Goal: Find contact information

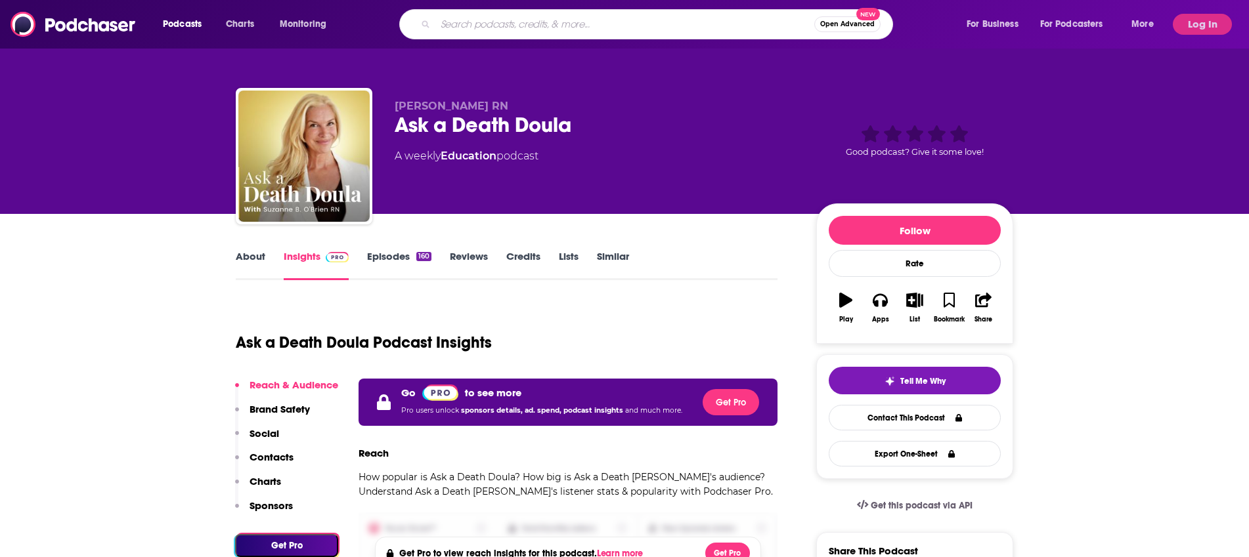
click at [536, 24] on input "Search podcasts, credits, & more..." at bounding box center [624, 24] width 379 height 21
type input "g"
type input "where grief"
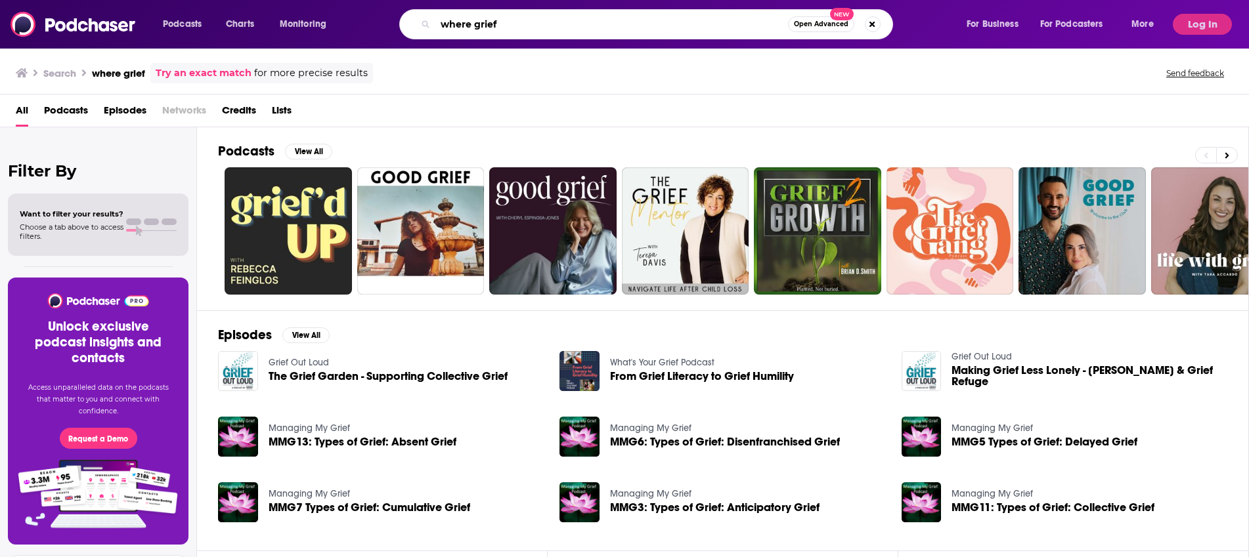
drag, startPoint x: 513, startPoint y: 24, endPoint x: 414, endPoint y: 22, distance: 98.5
click at [414, 22] on div "where grief Open Advanced New" at bounding box center [646, 24] width 494 height 30
type input "hope comes to visit"
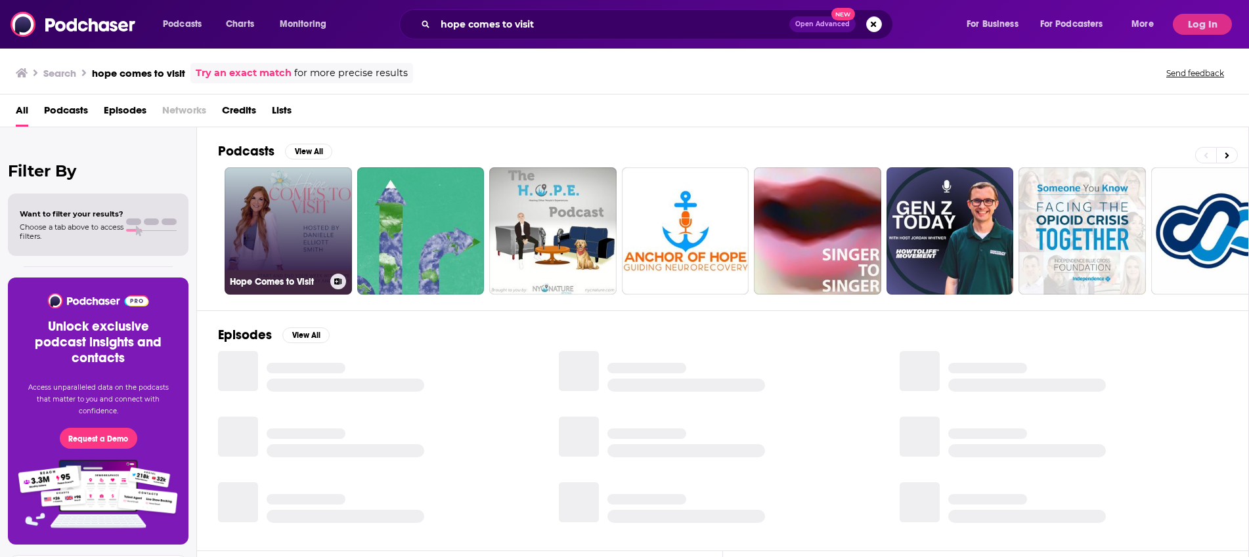
click at [306, 213] on link "Hope Comes to Visit" at bounding box center [287, 230] width 127 height 127
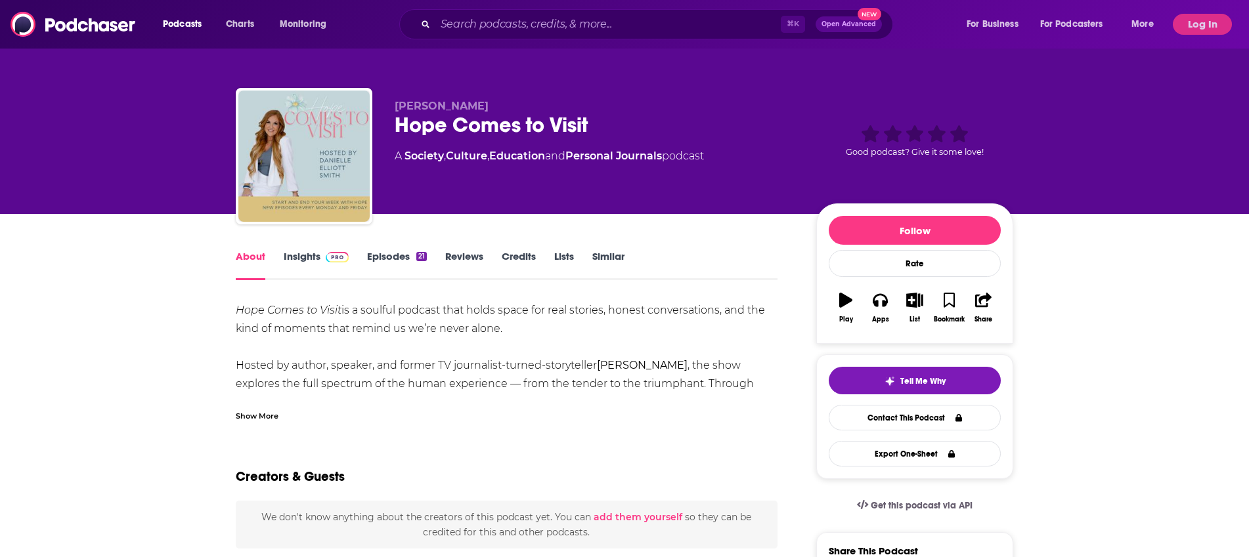
click at [311, 255] on link "Insights" at bounding box center [316, 265] width 65 height 30
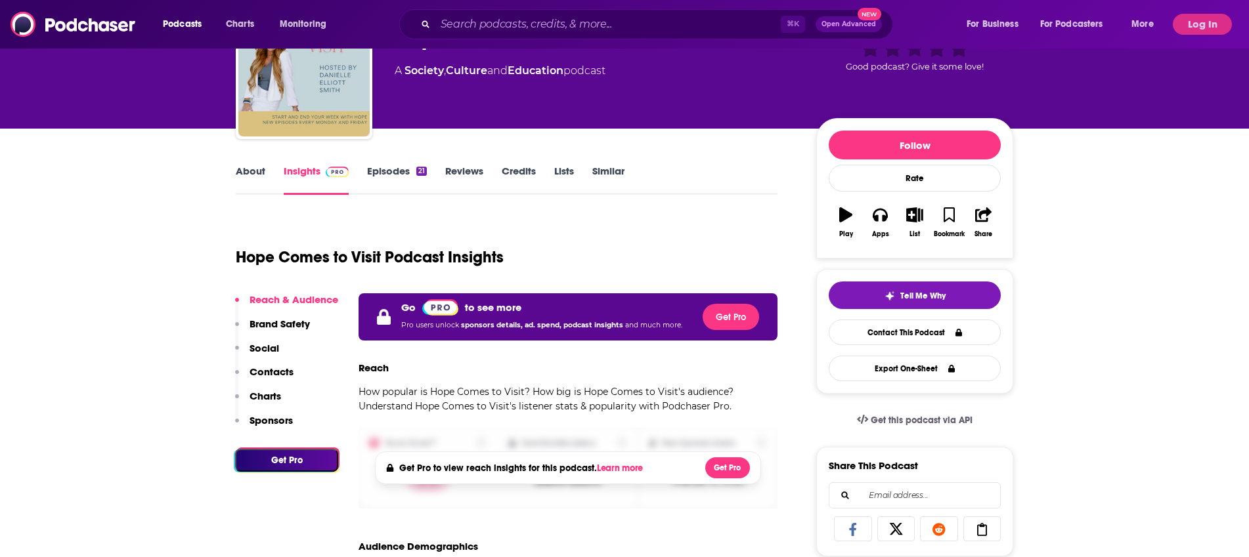
click at [274, 372] on p "Contacts" at bounding box center [271, 372] width 44 height 12
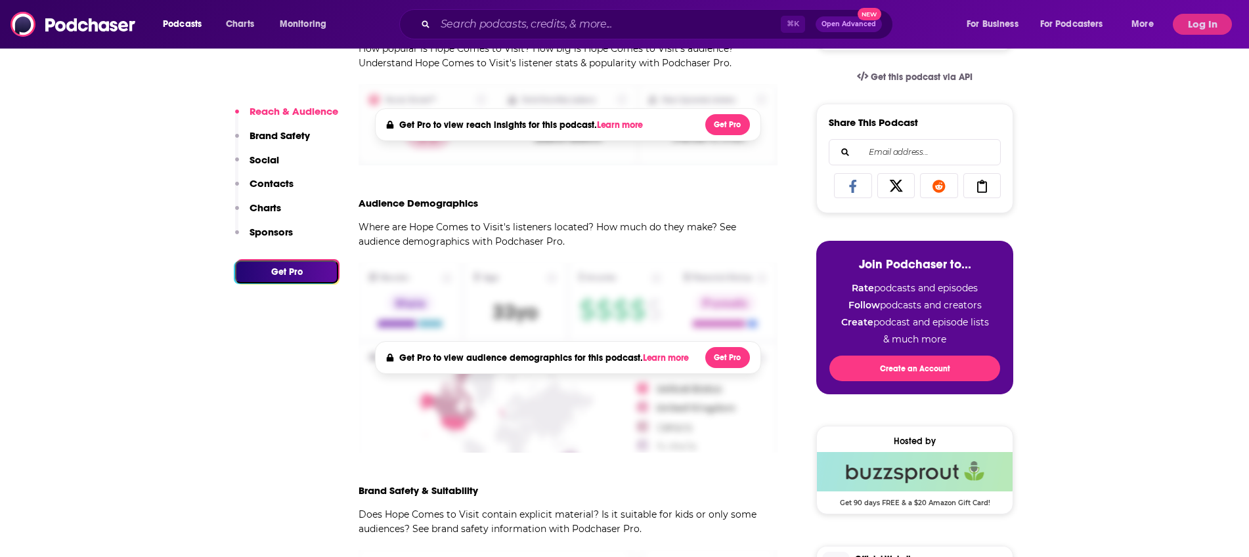
scroll to position [428, 0]
